Goal: Task Accomplishment & Management: Manage account settings

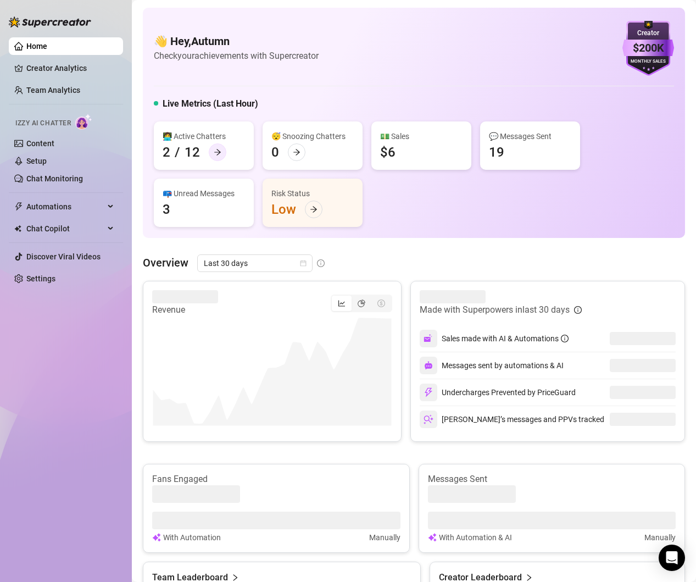
click at [223, 154] on div at bounding box center [218, 152] width 18 height 18
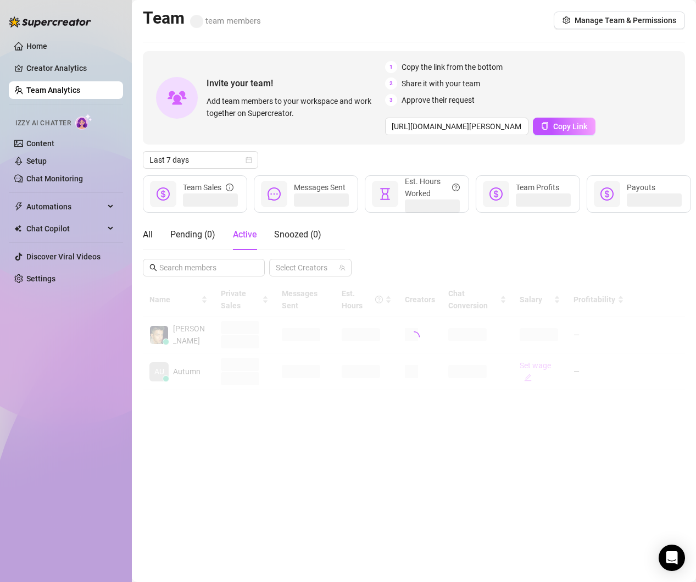
click at [46, 94] on link "Team Analytics" at bounding box center [53, 90] width 54 height 9
click at [678, 554] on div "Open Intercom Messenger" at bounding box center [671, 557] width 29 height 29
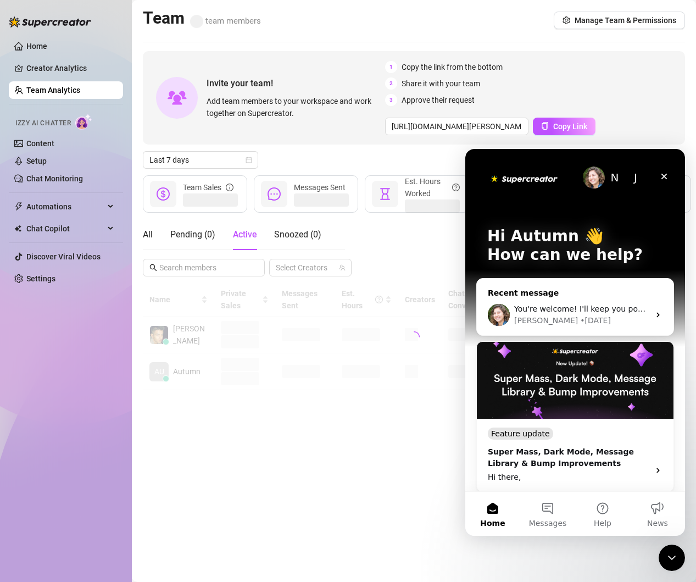
click at [600, 308] on span "You're welcome! I'll keep you posted." at bounding box center [585, 308] width 143 height 9
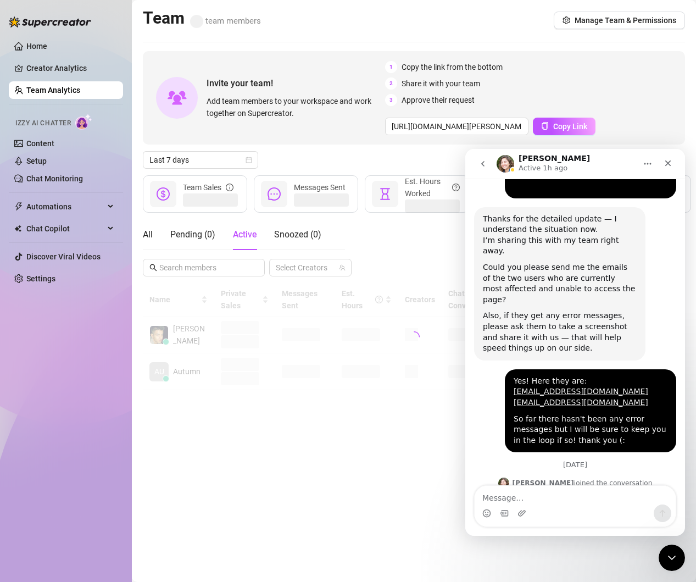
click at [567, 506] on div "Intercom messenger" at bounding box center [574, 513] width 201 height 18
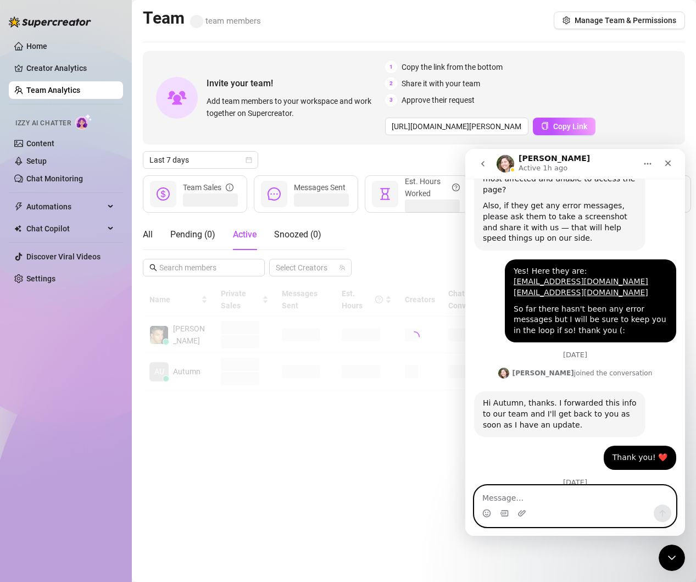
scroll to position [1378, 0]
click at [568, 495] on textarea "Message…" at bounding box center [574, 494] width 201 height 19
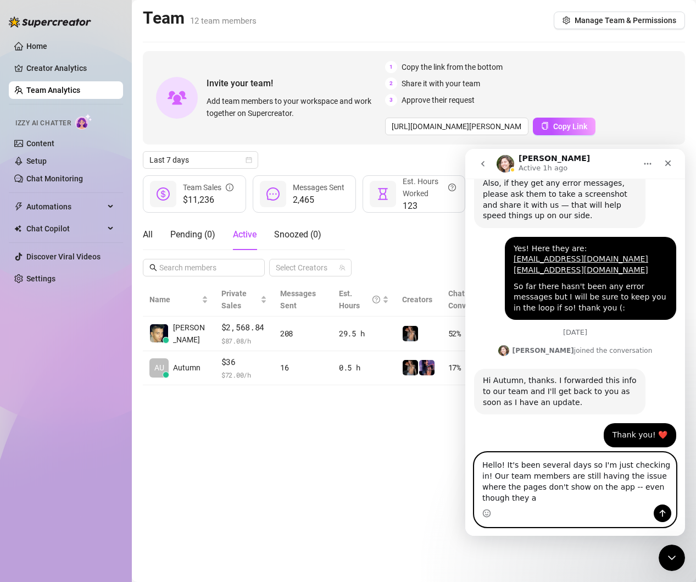
scroll to position [1411, 0]
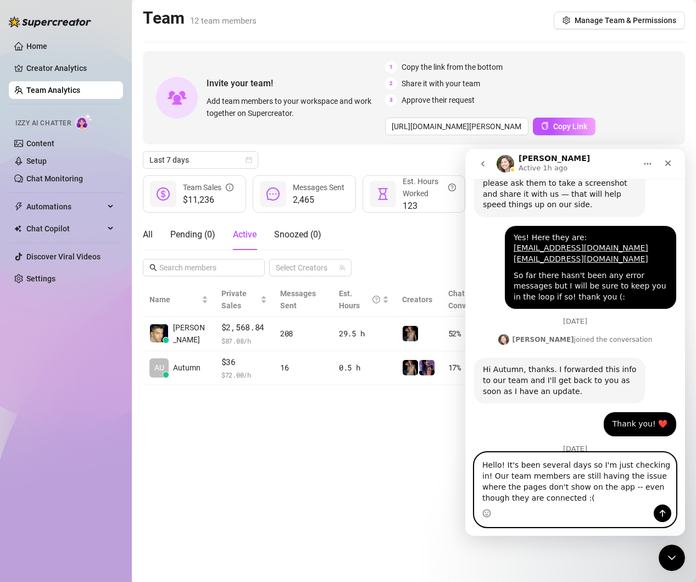
type textarea "Hello! It's been several days so I'm just checking in! Our team members are sti…"
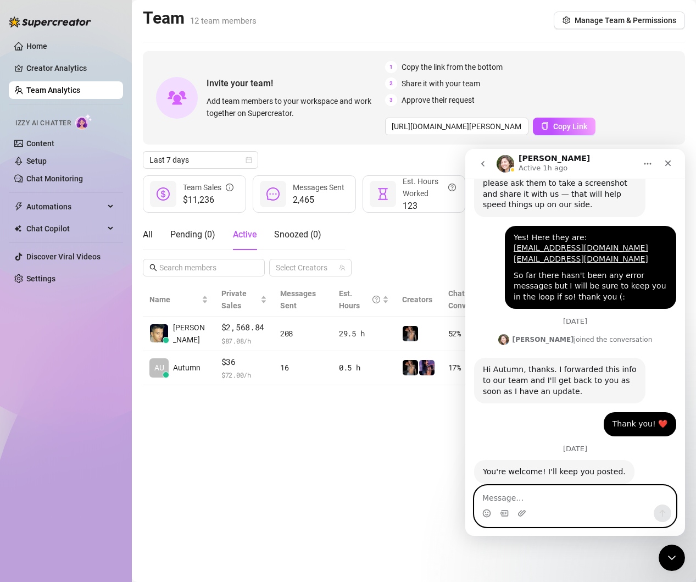
scroll to position [1469, 0]
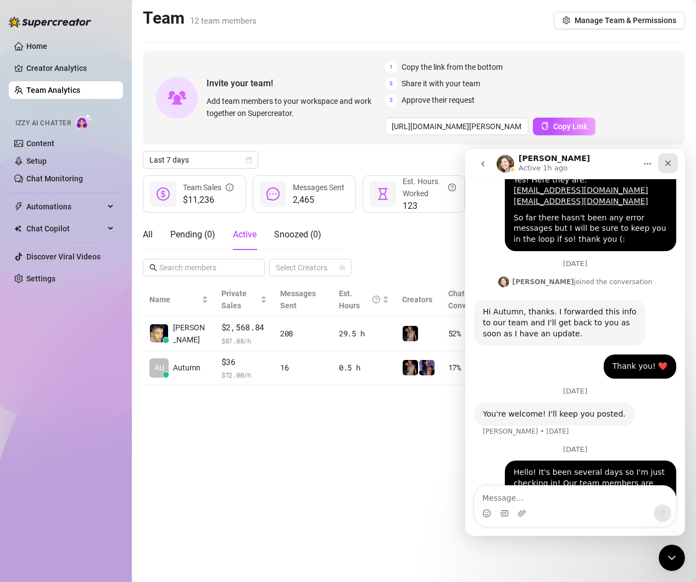
click at [666, 164] on icon "Close" at bounding box center [668, 163] width 6 height 6
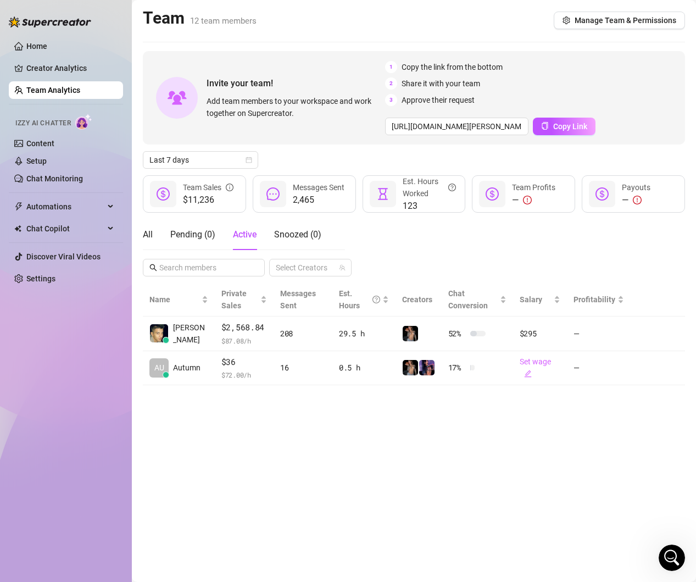
click at [64, 94] on link "Team Analytics" at bounding box center [53, 90] width 54 height 9
click at [44, 51] on link "Home" at bounding box center [36, 46] width 21 height 9
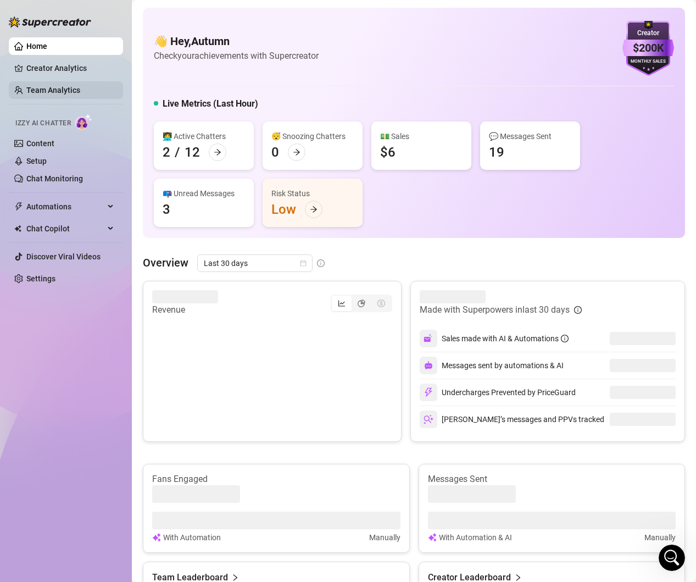
click at [55, 86] on link "Team Analytics" at bounding box center [53, 90] width 54 height 9
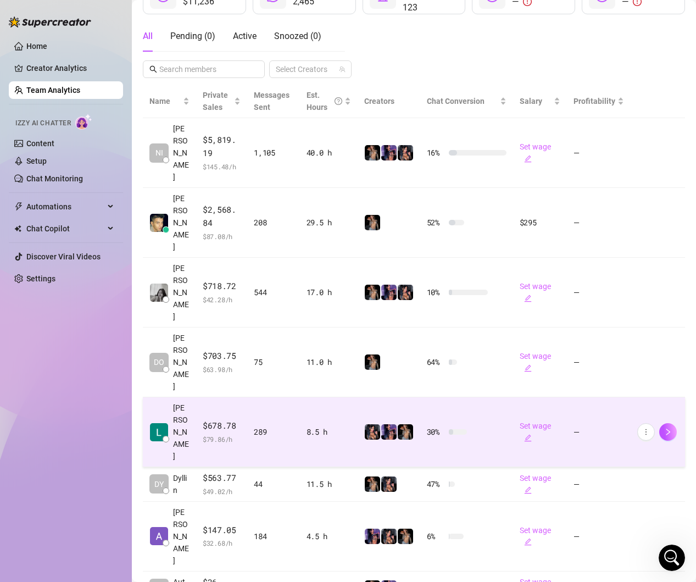
scroll to position [202, 0]
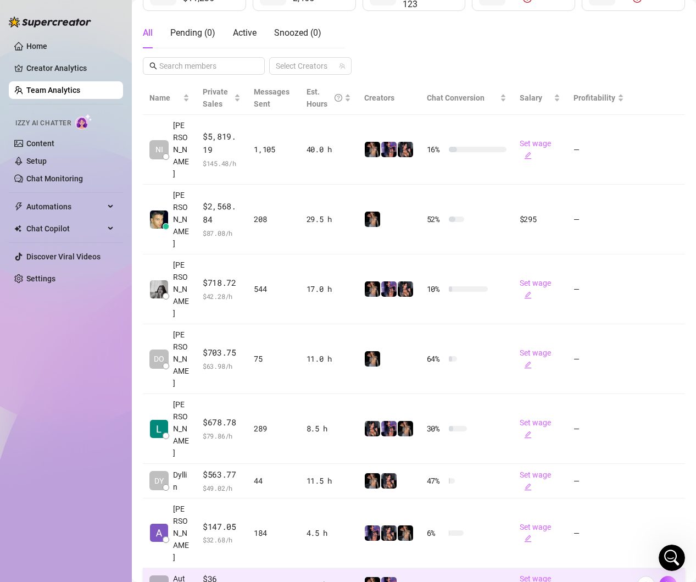
click at [406, 576] on div at bounding box center [388, 584] width 49 height 16
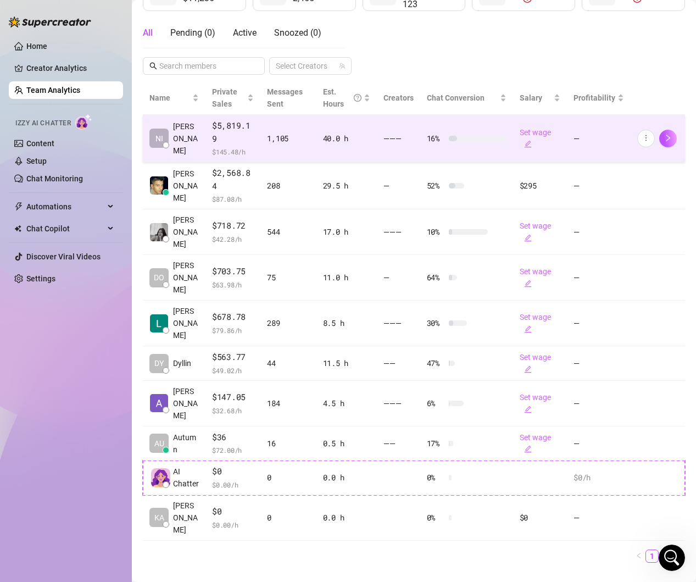
scroll to position [202, 0]
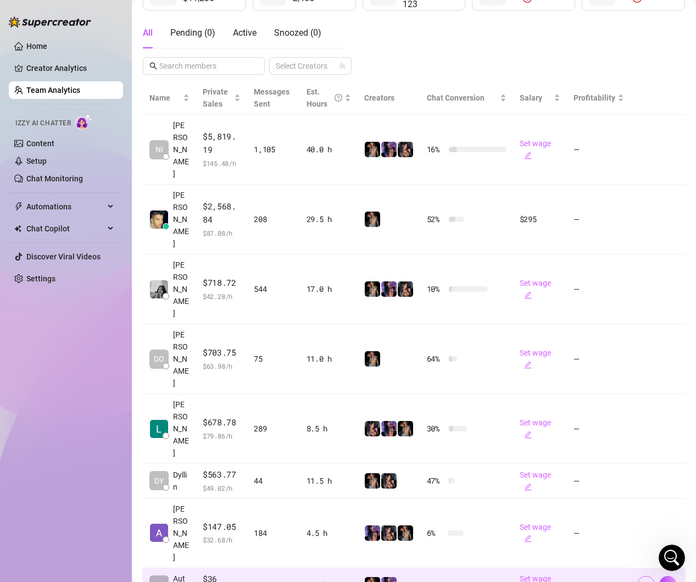
click at [643, 580] on icon "more" at bounding box center [646, 584] width 8 height 8
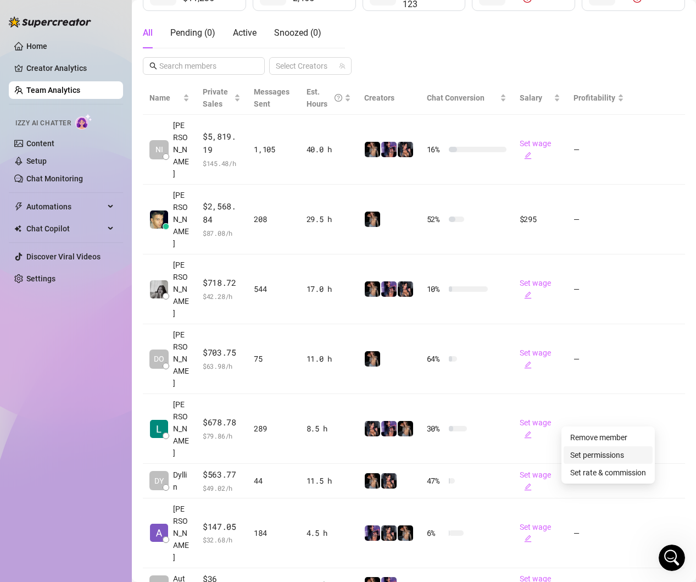
click at [610, 450] on link "Set permissions" at bounding box center [597, 454] width 54 height 9
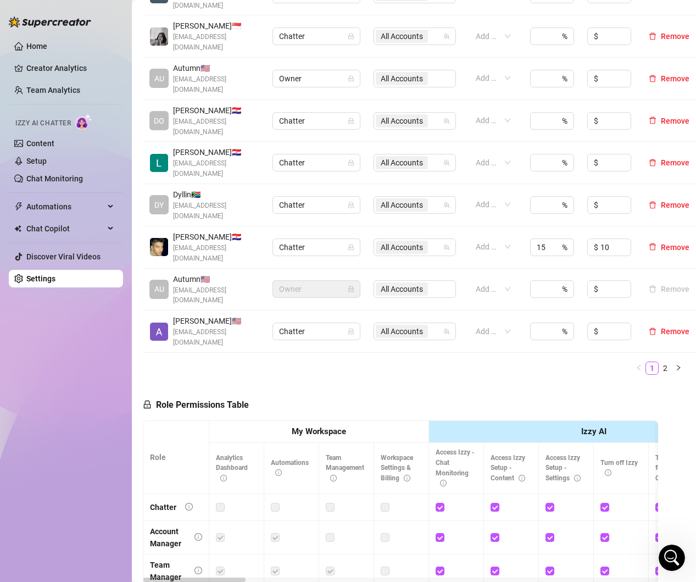
scroll to position [300, 0]
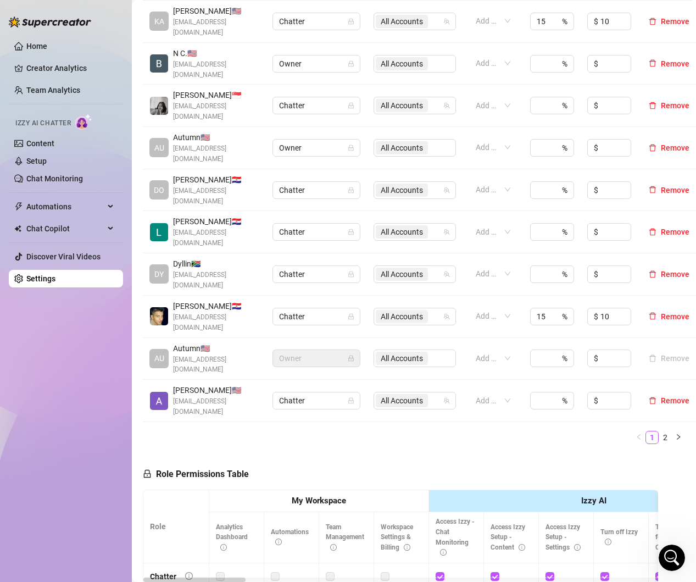
click at [407, 349] on div "All Accounts" at bounding box center [414, 358] width 82 height 18
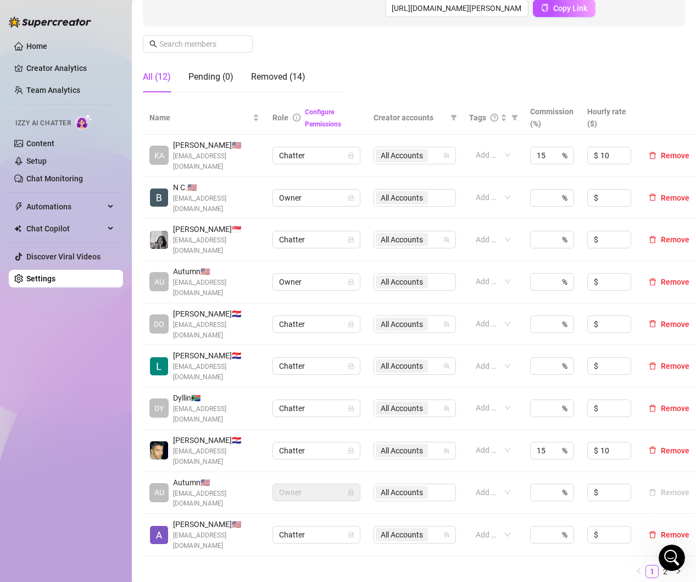
scroll to position [165, 0]
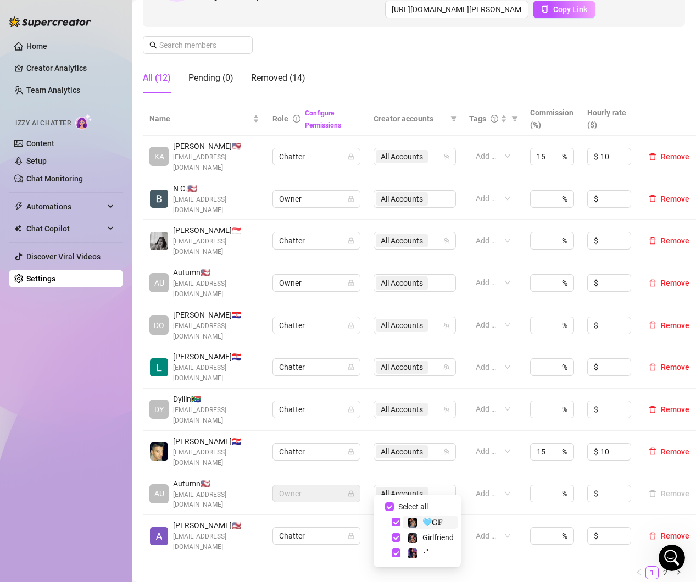
click at [417, 529] on span "All Accounts" at bounding box center [402, 535] width 42 height 12
click at [420, 504] on span "Select all" at bounding box center [413, 506] width 38 height 12
click at [394, 504] on input "Select all" at bounding box center [389, 506] width 9 height 9
click at [492, 566] on ul "1 2" at bounding box center [414, 572] width 542 height 13
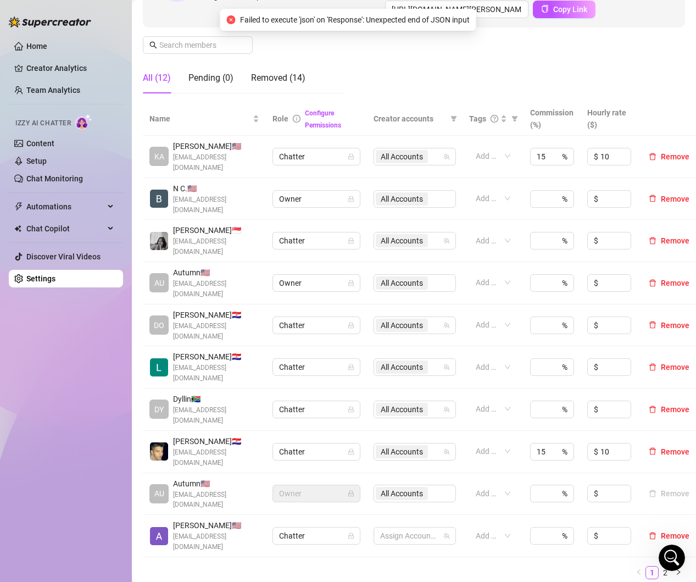
click at [477, 566] on ul "1 2" at bounding box center [414, 572] width 542 height 13
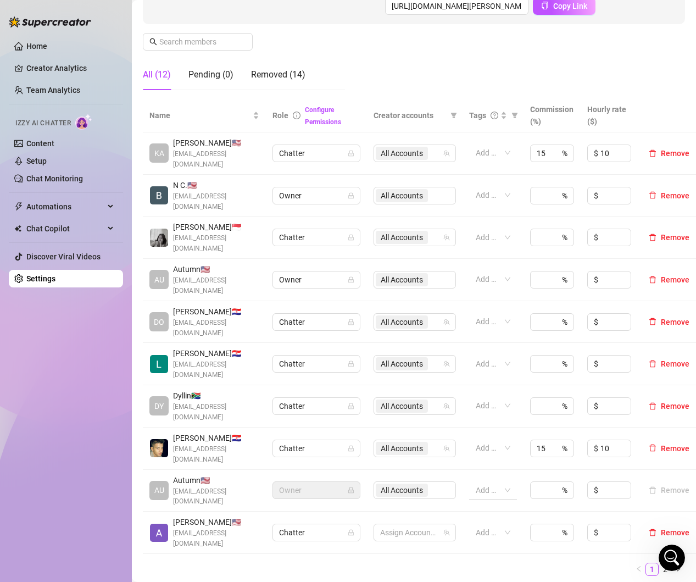
scroll to position [195, 0]
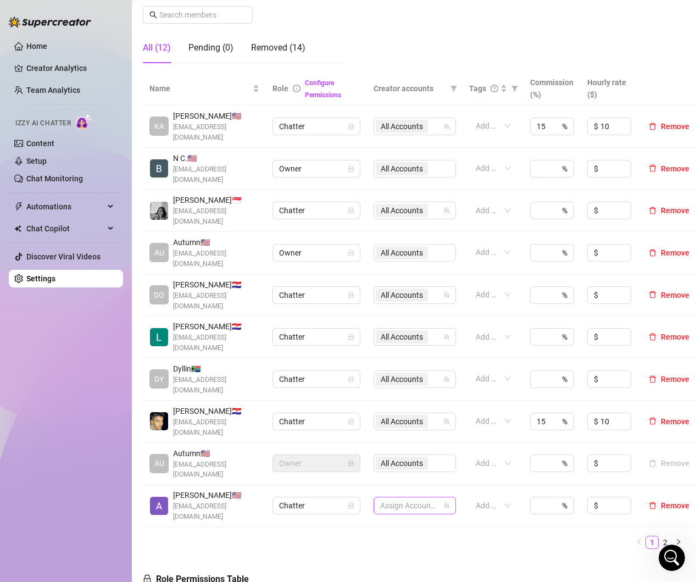
click at [398, 497] on div at bounding box center [409, 504] width 66 height 15
click at [412, 474] on span "Select all" at bounding box center [413, 476] width 38 height 12
click at [394, 474] on input "Select all" at bounding box center [389, 476] width 9 height 9
checkbox input "true"
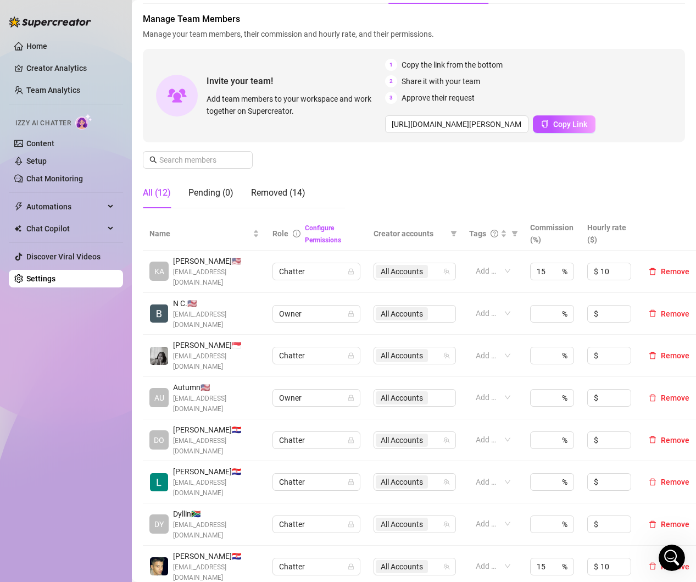
scroll to position [0, 0]
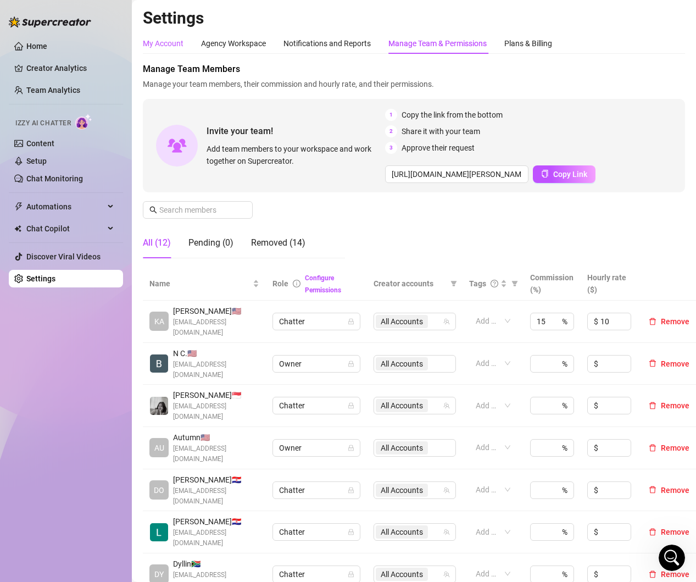
click at [156, 41] on div "My Account" at bounding box center [163, 43] width 41 height 12
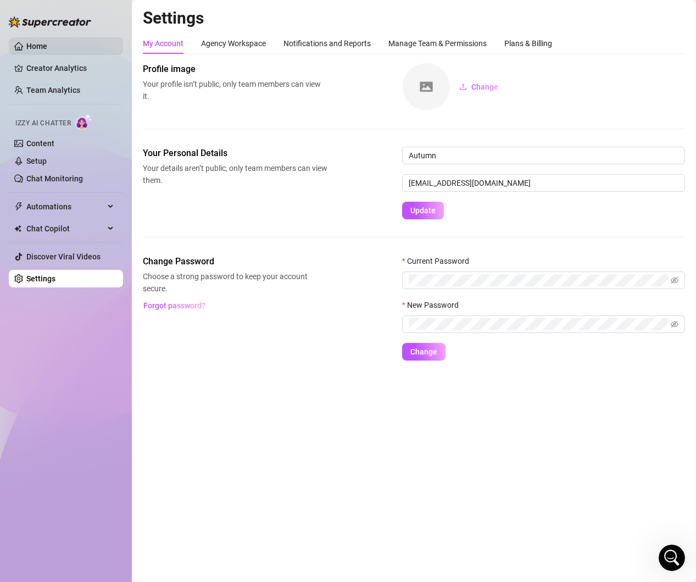
click at [47, 47] on link "Home" at bounding box center [36, 46] width 21 height 9
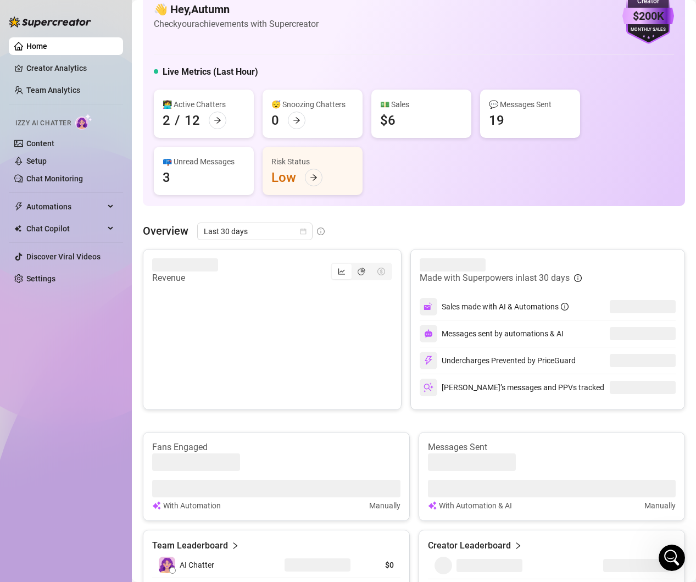
scroll to position [30, 0]
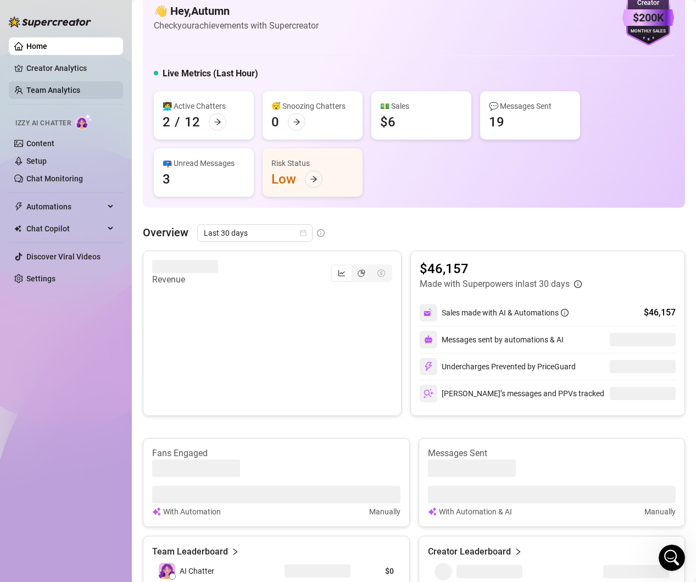
click at [49, 92] on link "Team Analytics" at bounding box center [53, 90] width 54 height 9
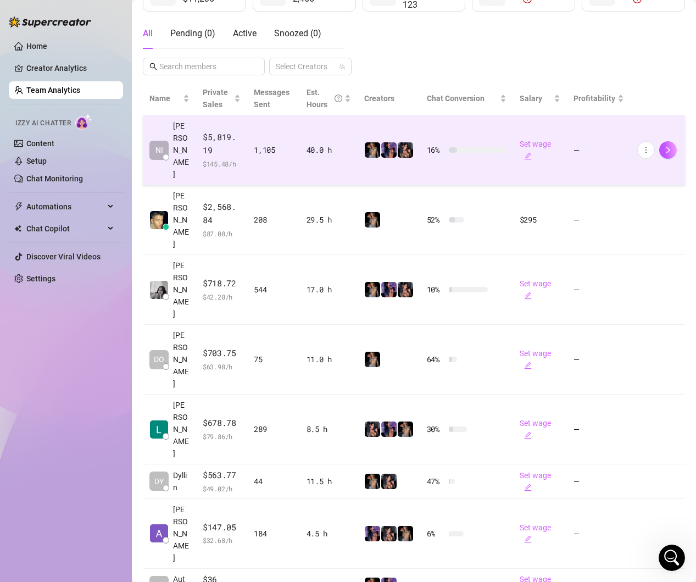
scroll to position [202, 0]
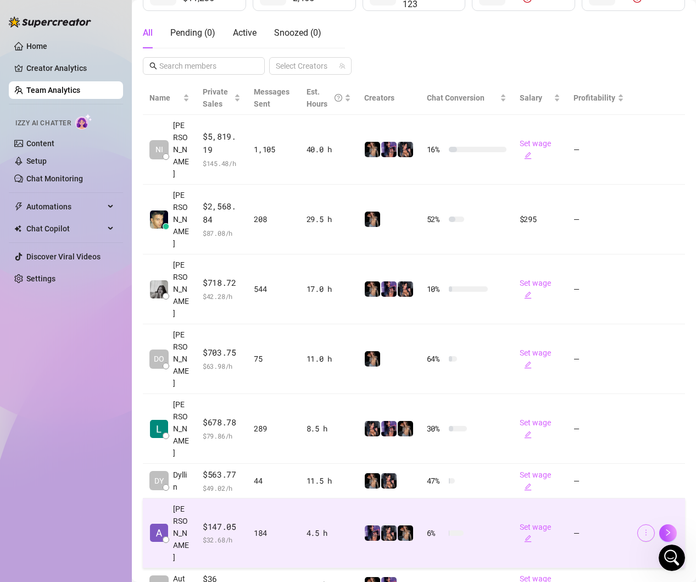
click at [644, 528] on icon "more" at bounding box center [646, 532] width 8 height 8
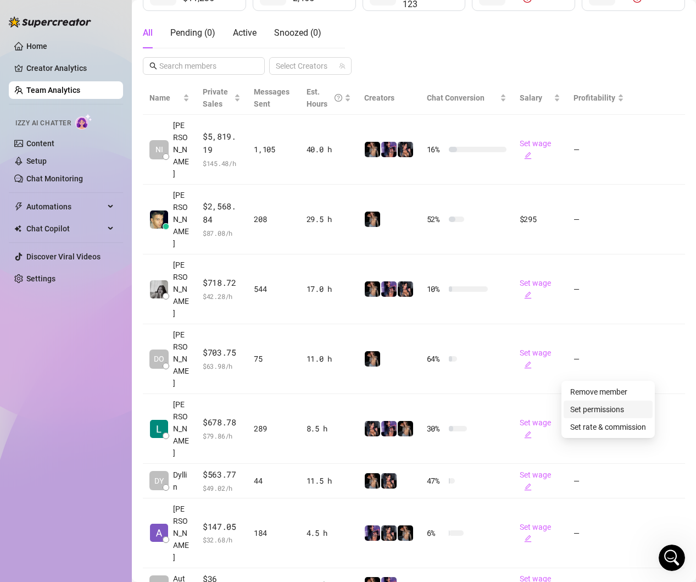
click at [616, 408] on link "Set permissions" at bounding box center [597, 409] width 54 height 9
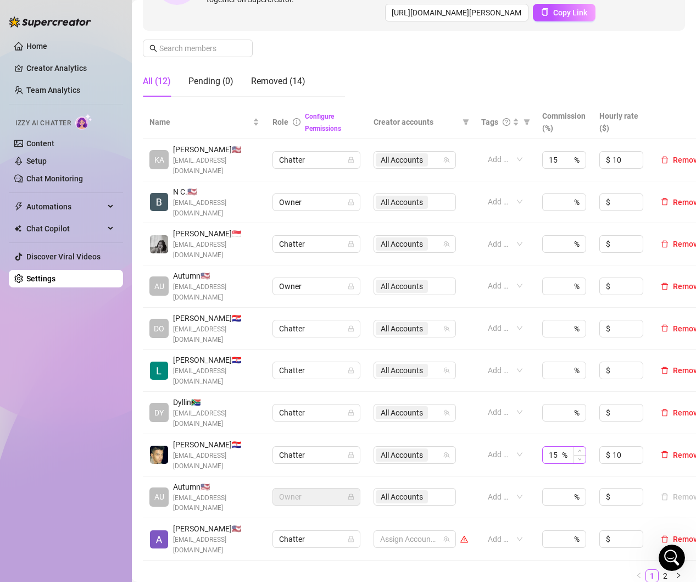
scroll to position [163, 0]
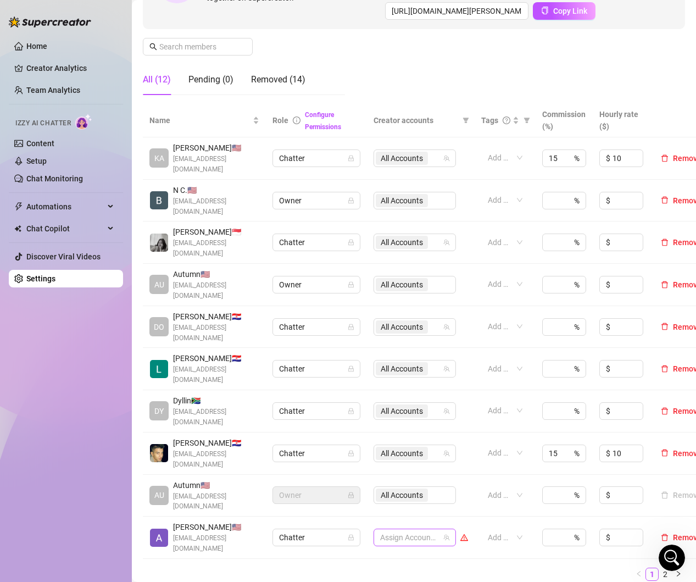
click at [445, 534] on icon "team" at bounding box center [446, 537] width 7 height 7
click at [440, 529] on div at bounding box center [409, 536] width 66 height 15
click at [422, 511] on span "Select all" at bounding box center [413, 508] width 38 height 12
click at [394, 511] on input "Select all" at bounding box center [389, 508] width 9 height 9
checkbox input "true"
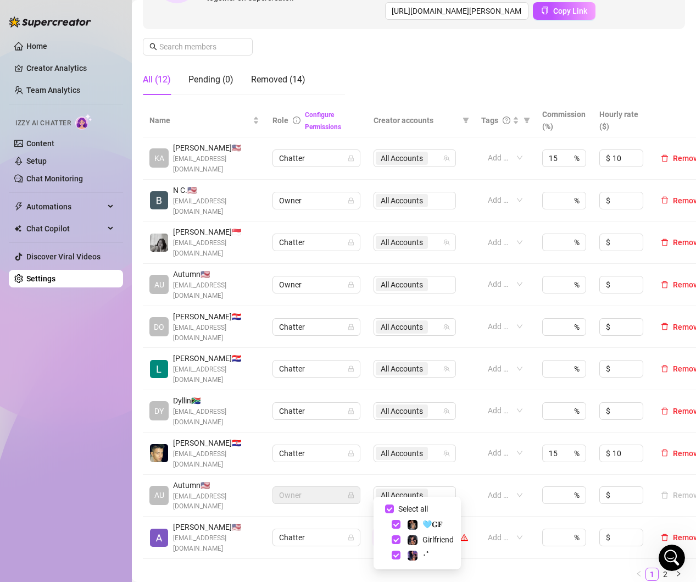
click at [491, 531] on div "Name Role Configure Permissions Creator accounts Tags Commission (%) Hourly rat…" at bounding box center [414, 346] width 542 height 485
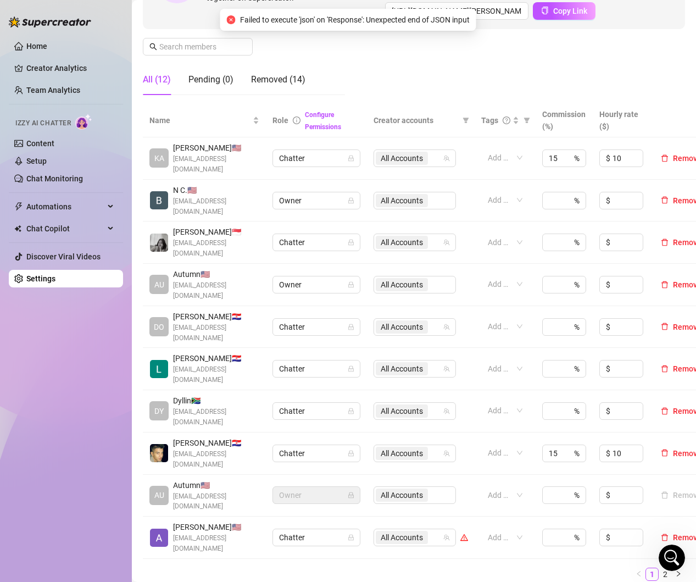
click at [491, 531] on div "Name Role Configure Permissions Creator accounts Tags Commission (%) Hourly rat…" at bounding box center [414, 346] width 542 height 485
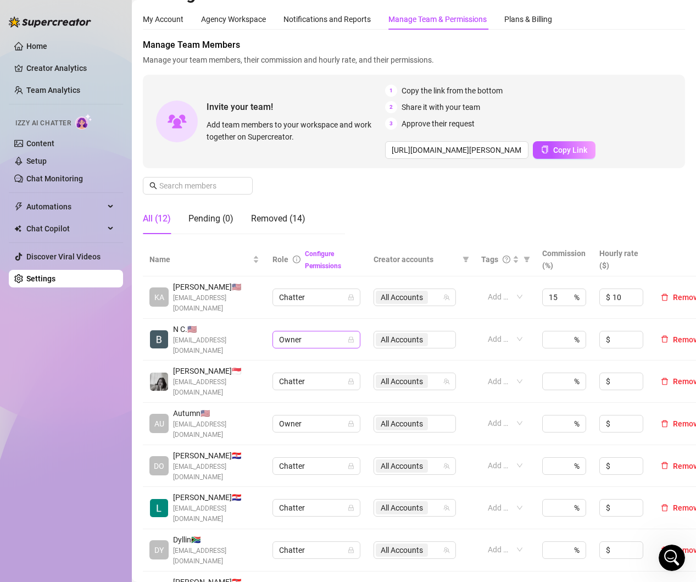
scroll to position [0, 0]
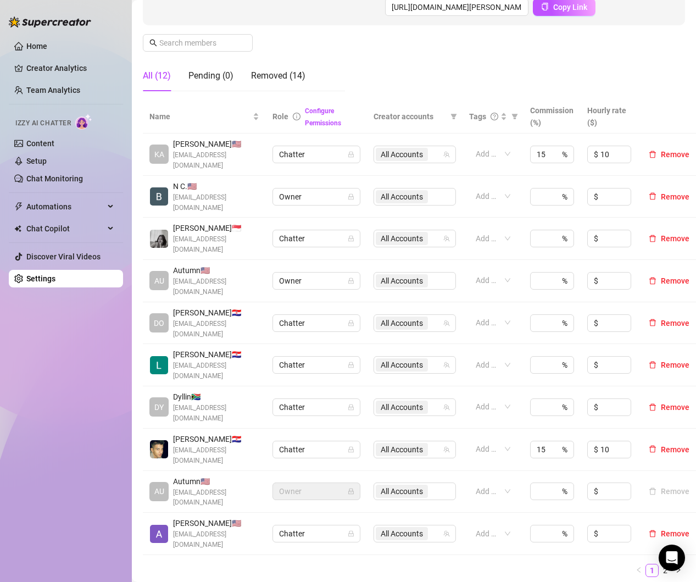
scroll to position [177, 0]
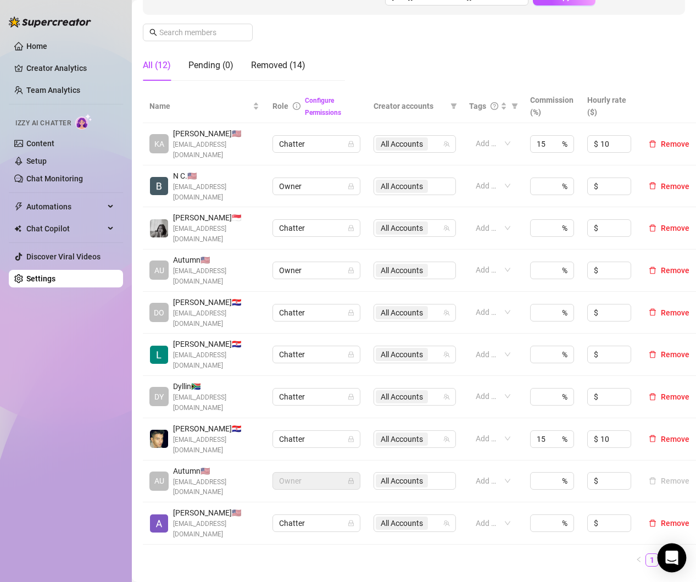
drag, startPoint x: 678, startPoint y: 552, endPoint x: 670, endPoint y: 552, distance: 7.7
click at [678, 552] on div "Open Intercom Messenger" at bounding box center [671, 557] width 29 height 29
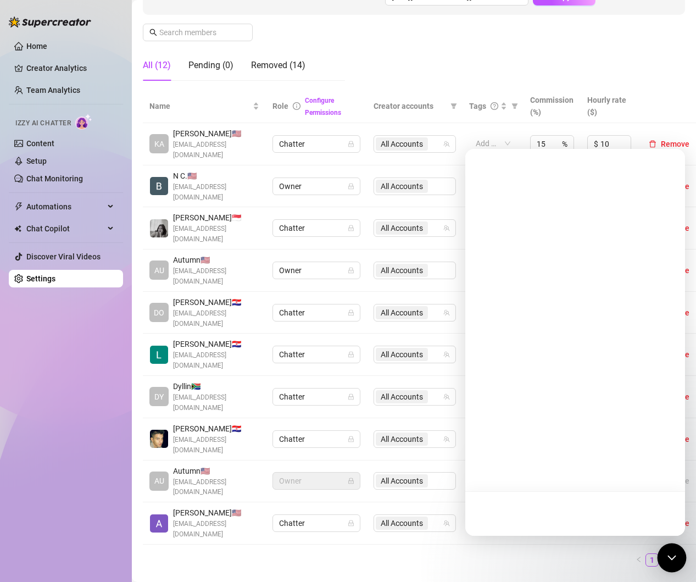
scroll to position [0, 0]
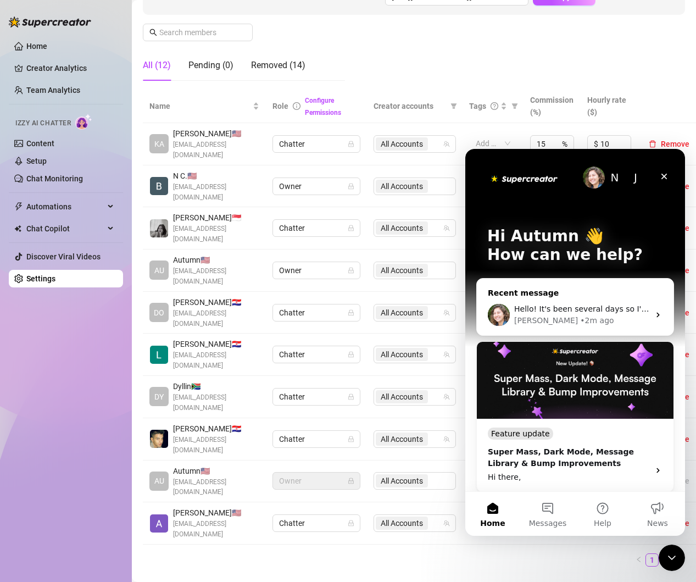
click at [554, 300] on div "Hello! It's been several days so I'm just checking in! Our team members are sti…" at bounding box center [575, 314] width 197 height 41
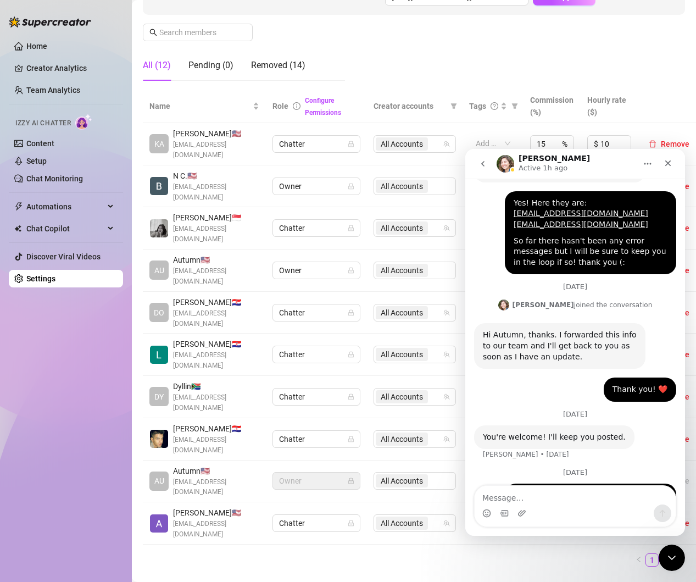
scroll to position [1469, 0]
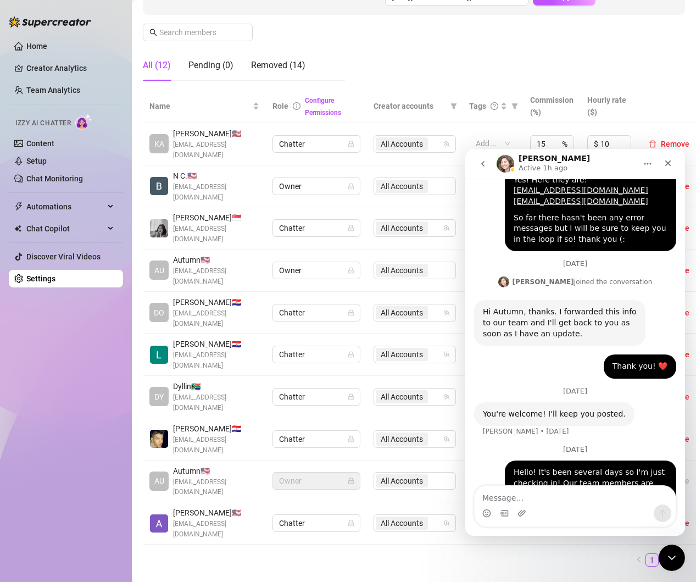
click at [592, 491] on textarea "Message…" at bounding box center [574, 494] width 201 height 19
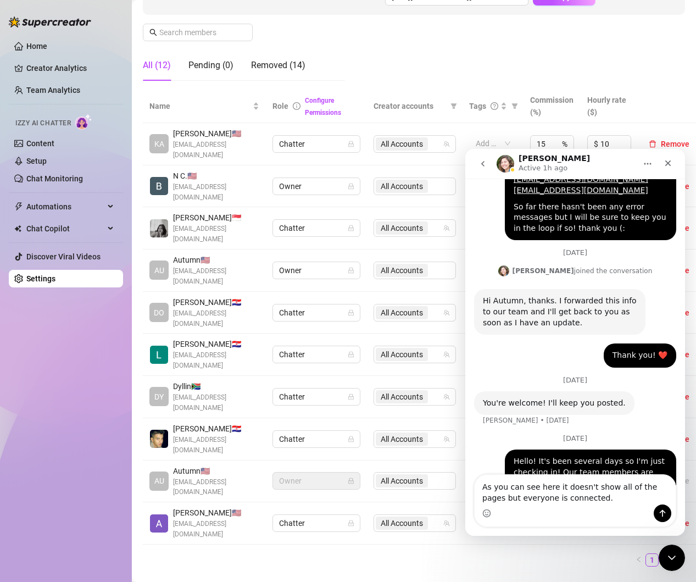
type textarea "As you can see here it doesn't show all of the pages but everyone is connected."
